Goal: Task Accomplishment & Management: Use online tool/utility

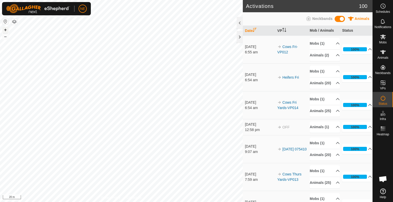
click at [6, 28] on button "+" at bounding box center [5, 30] width 6 height 6
click at [5, 38] on button "–" at bounding box center [5, 37] width 6 height 6
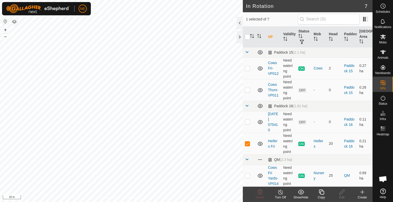
click at [320, 197] on div "Copy" at bounding box center [321, 198] width 20 height 5
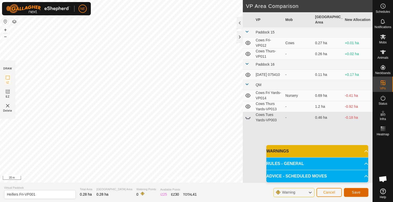
click at [360, 191] on span "Save" at bounding box center [356, 193] width 9 height 4
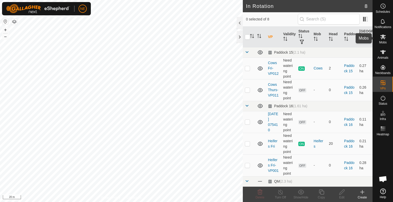
click at [384, 35] on icon at bounding box center [383, 37] width 6 height 6
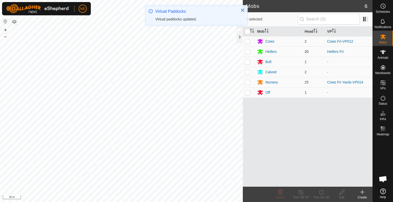
click at [251, 52] on td at bounding box center [249, 52] width 12 height 10
checkbox input "true"
click at [319, 195] on icon at bounding box center [321, 192] width 6 height 6
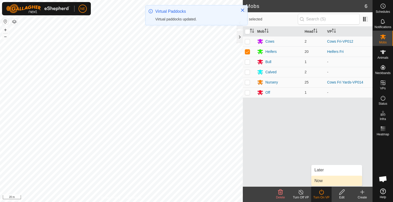
click at [321, 180] on link "Now" at bounding box center [337, 181] width 51 height 10
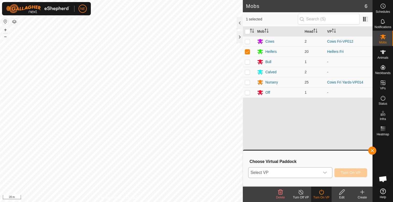
click at [326, 174] on icon "dropdown trigger" at bounding box center [325, 173] width 4 height 4
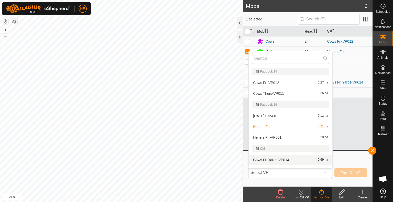
scroll to position [8, 0]
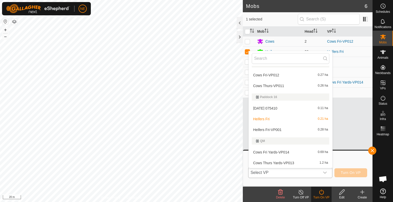
click at [290, 131] on li "Heifers Fri-VP001 0.28 ha" at bounding box center [291, 130] width 84 height 10
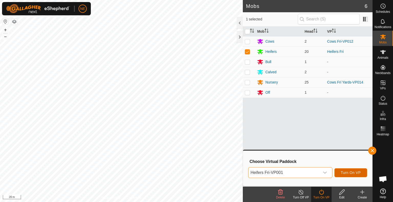
click at [341, 173] on button "Turn On VP" at bounding box center [351, 173] width 33 height 9
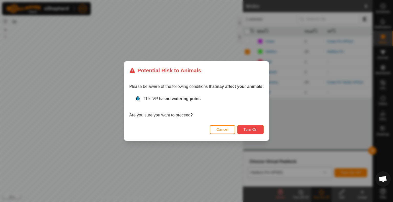
click at [248, 129] on span "Turn On" at bounding box center [251, 130] width 14 height 4
